Goal: Information Seeking & Learning: Learn about a topic

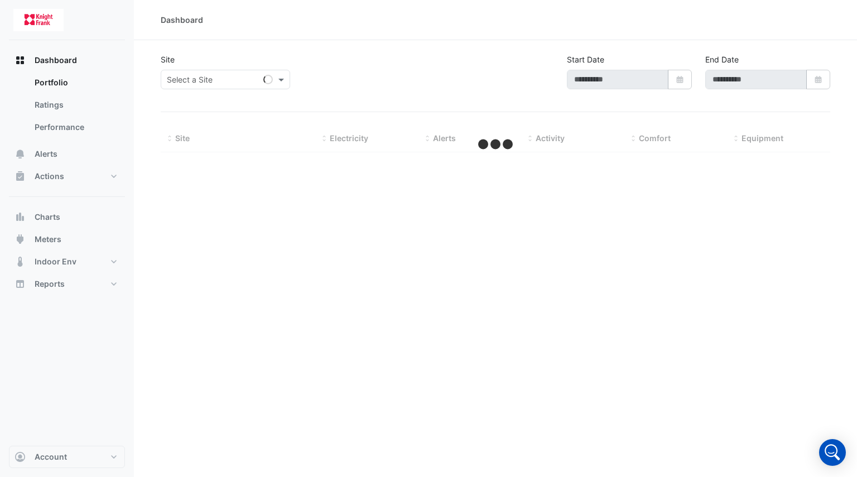
type input "**********"
select select "***"
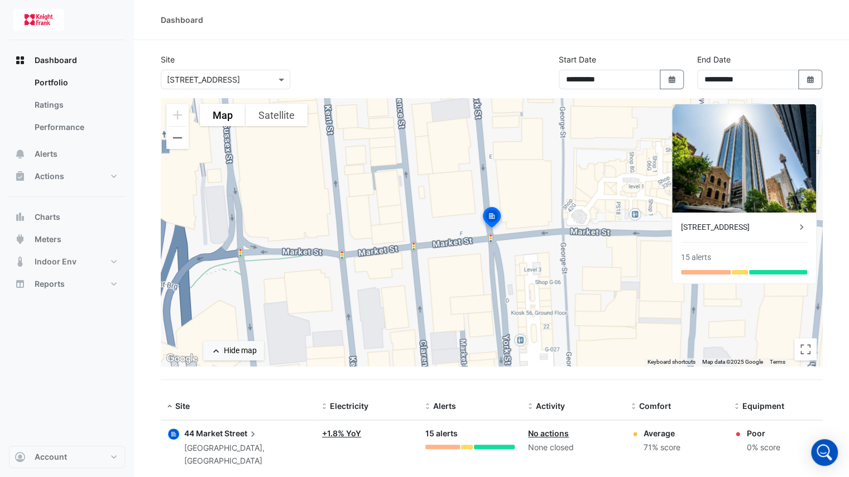
scroll to position [13, 0]
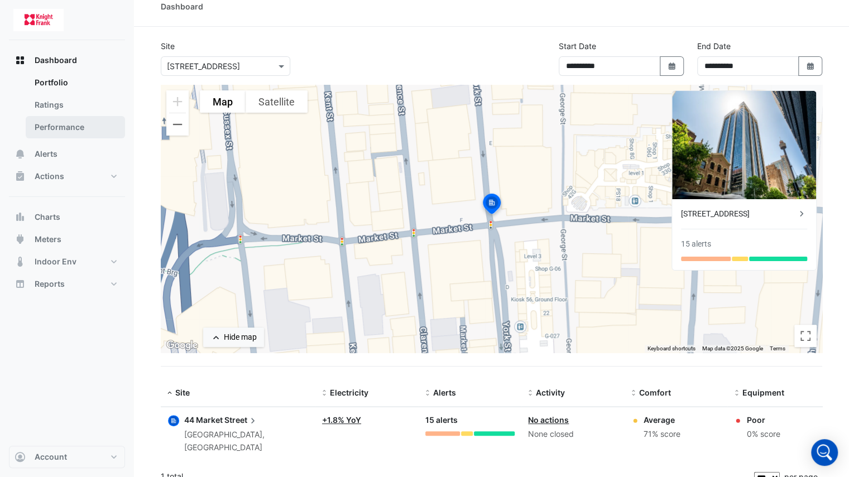
click at [56, 127] on link "Performance" at bounding box center [75, 127] width 99 height 22
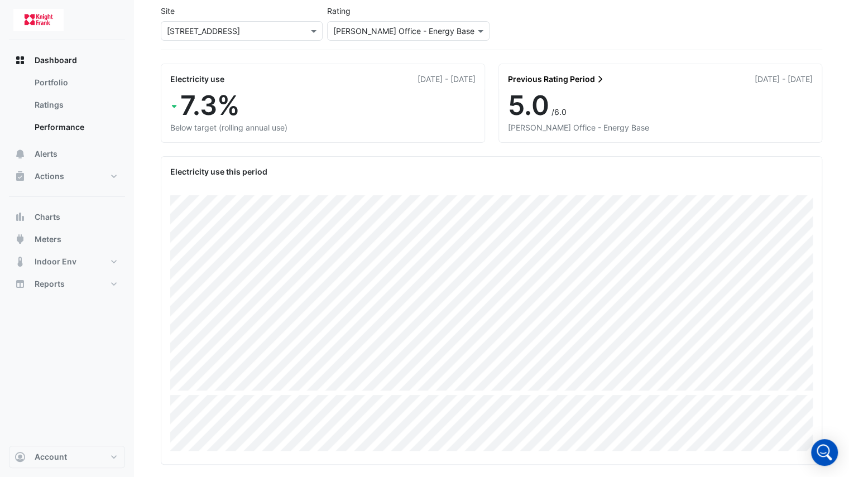
scroll to position [48, 0]
click at [175, 135] on div "7.3% Below target (rolling annual use)" at bounding box center [322, 116] width 323 height 53
click at [54, 258] on span "Indoor Env" at bounding box center [56, 261] width 42 height 11
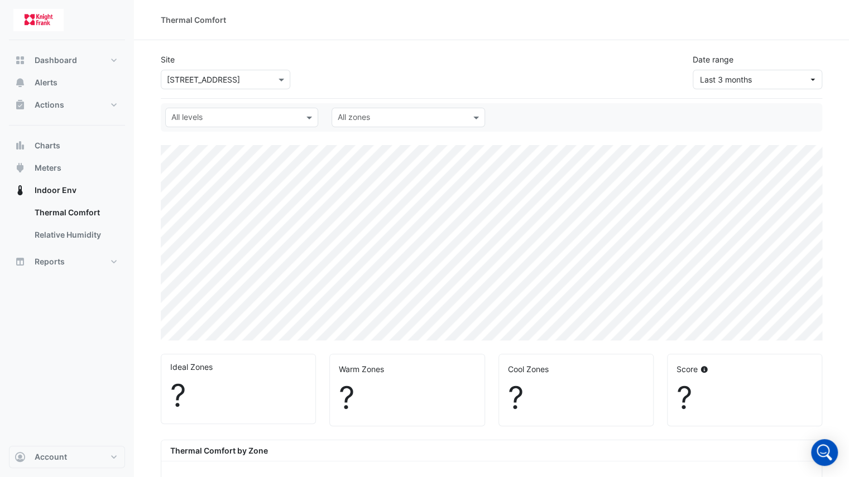
select select "***"
click at [480, 62] on div "Site × [STREET_ADDRESS] Date range Last 3 months" at bounding box center [491, 67] width 675 height 45
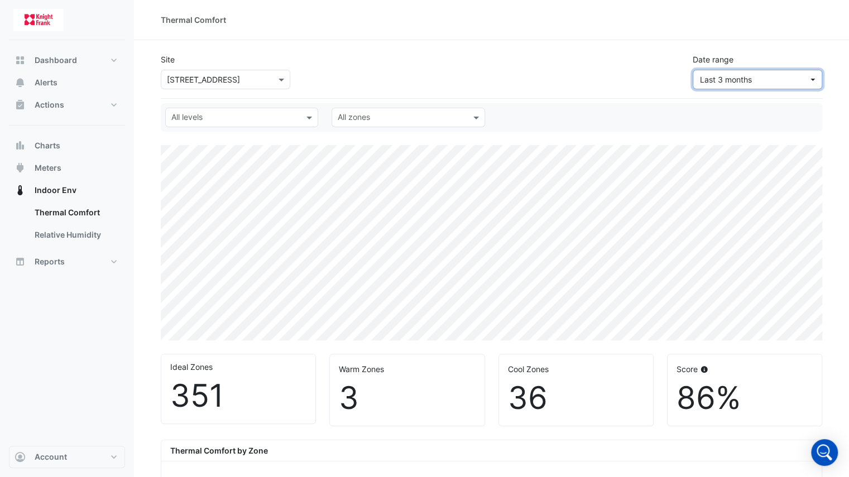
click at [765, 85] on button "Last 3 months" at bounding box center [756, 80] width 129 height 20
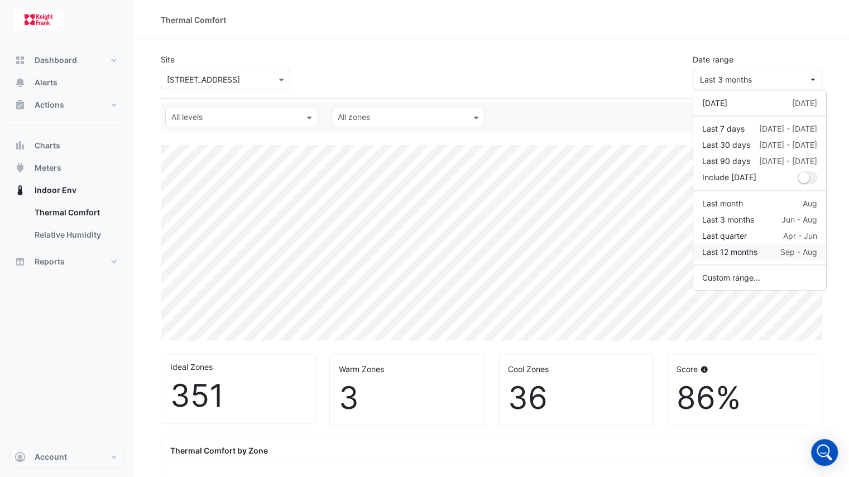
click at [728, 244] on button "Last 12 months Sep - Aug" at bounding box center [759, 252] width 133 height 16
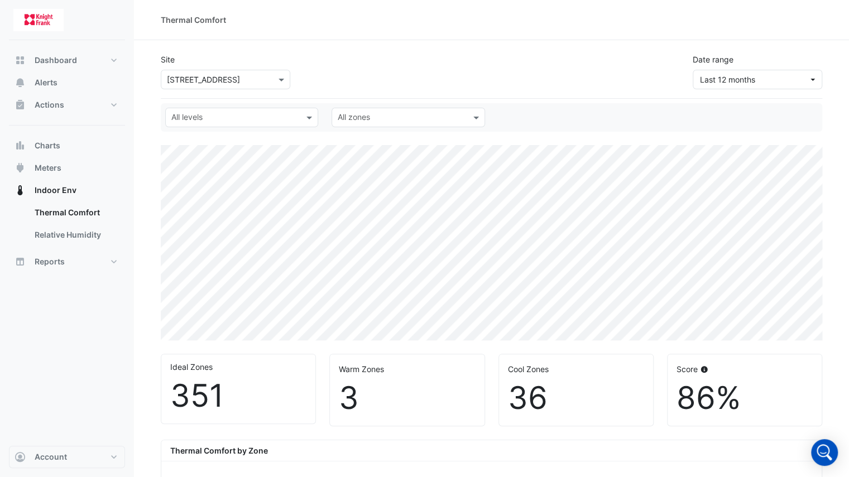
click at [243, 117] on input "text" at bounding box center [235, 119] width 128 height 12
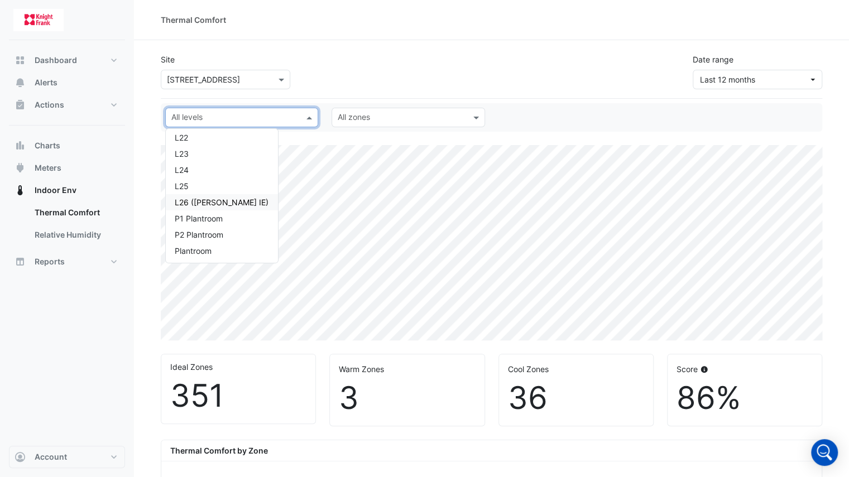
scroll to position [1, 0]
click at [211, 193] on div "L26 ([PERSON_NAME] IE)" at bounding box center [222, 201] width 112 height 16
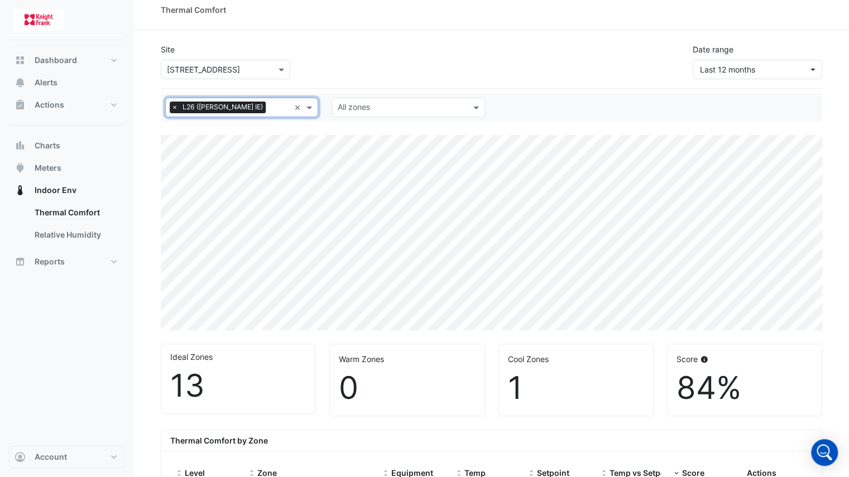
scroll to position [8, 0]
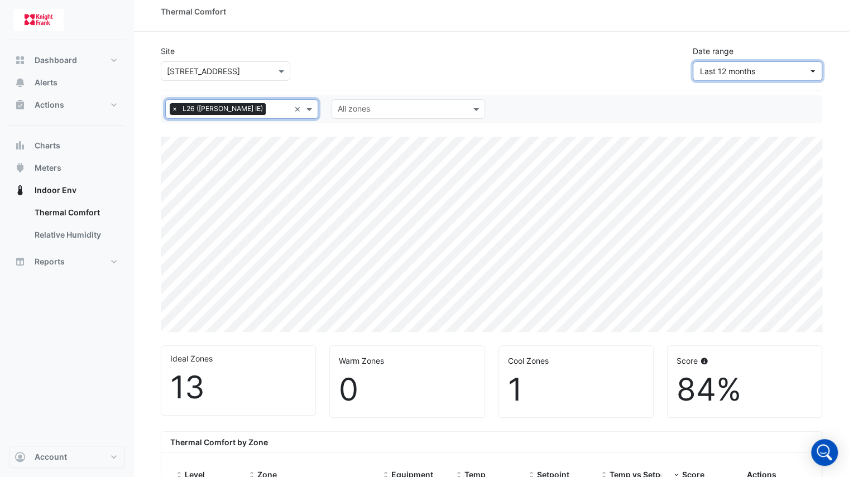
click at [788, 73] on span "Last 12 months" at bounding box center [754, 71] width 108 height 12
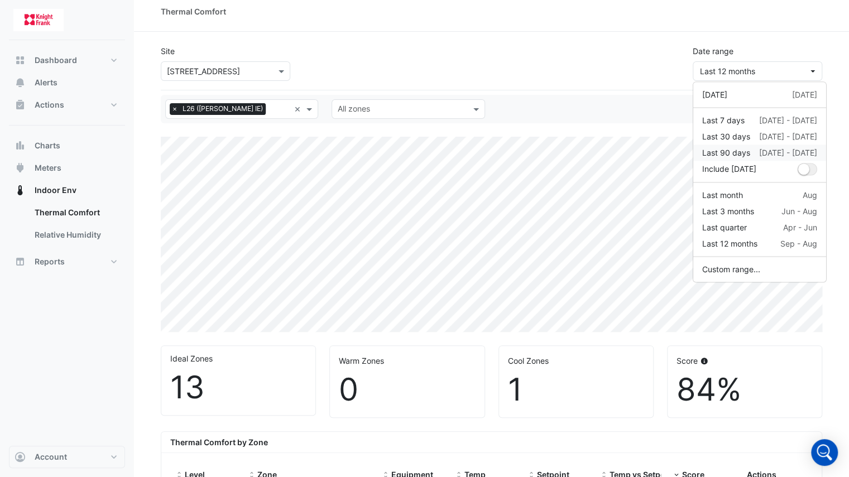
click at [758, 156] on div "Last 90 days [DATE] - [DATE]" at bounding box center [759, 153] width 115 height 12
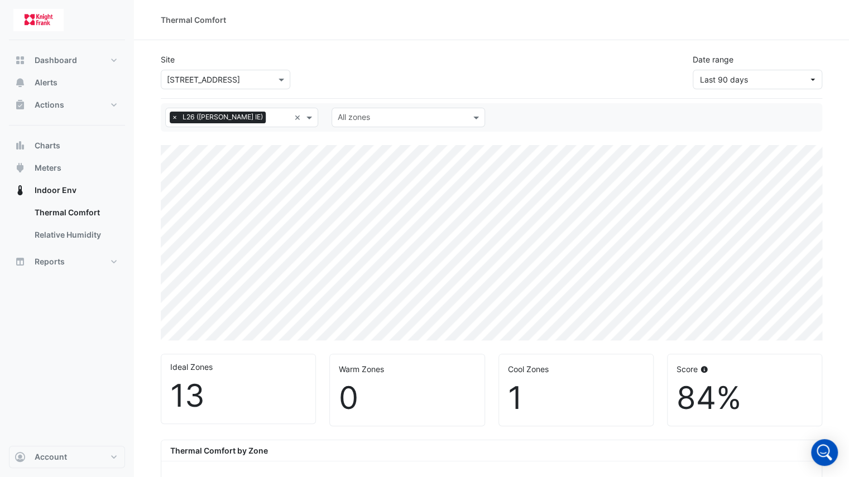
scroll to position [1, 0]
click at [763, 62] on div "Date range Last 90 days" at bounding box center [757, 71] width 143 height 36
click at [760, 76] on span "Last 90 days" at bounding box center [754, 79] width 108 height 12
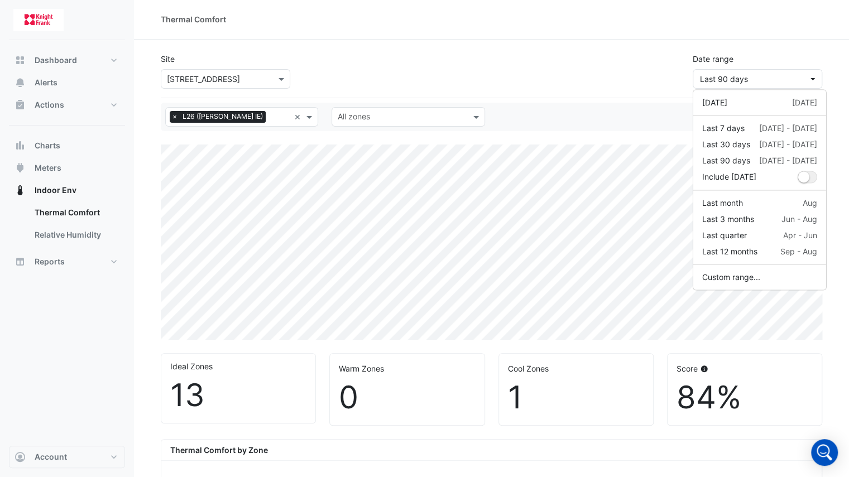
click at [508, 28] on div "Thermal Comfort" at bounding box center [491, 19] width 715 height 40
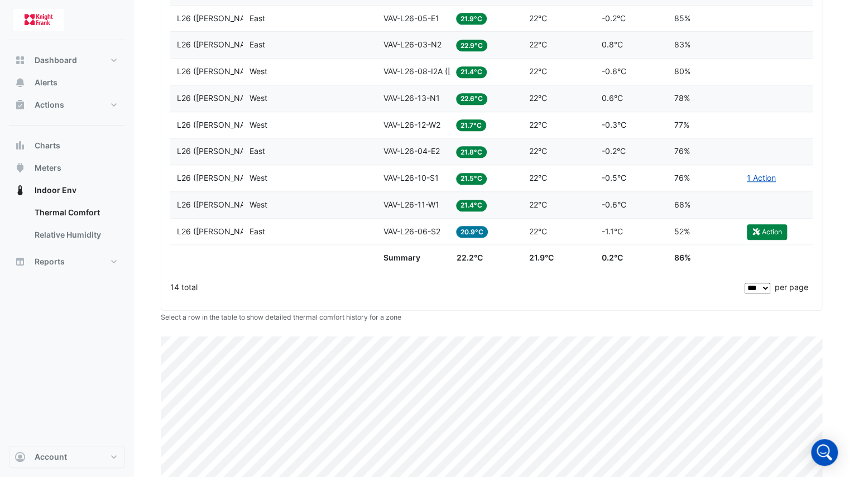
scroll to position [689, 0]
